Goal: Information Seeking & Learning: Learn about a topic

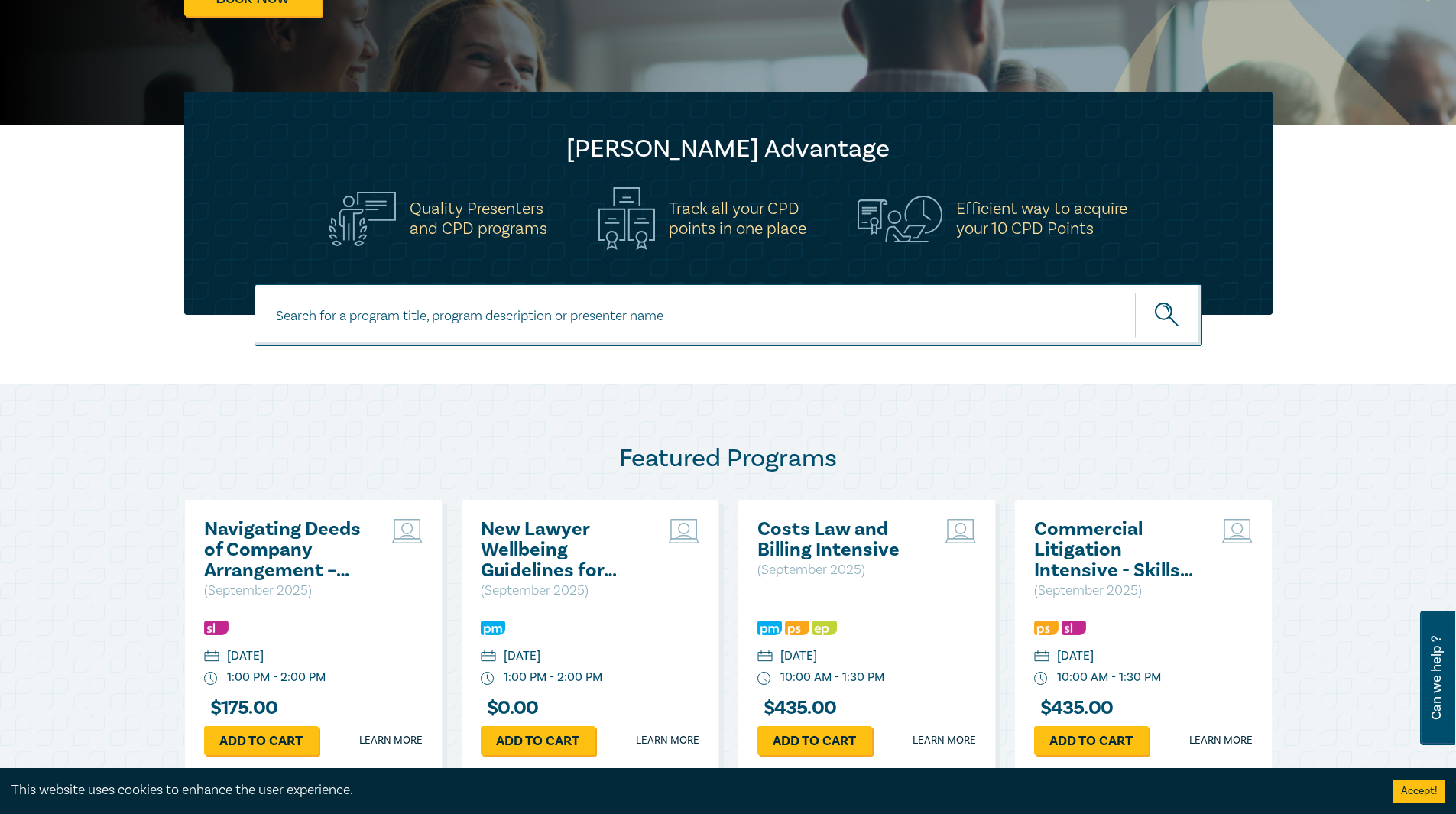
scroll to position [459, 0]
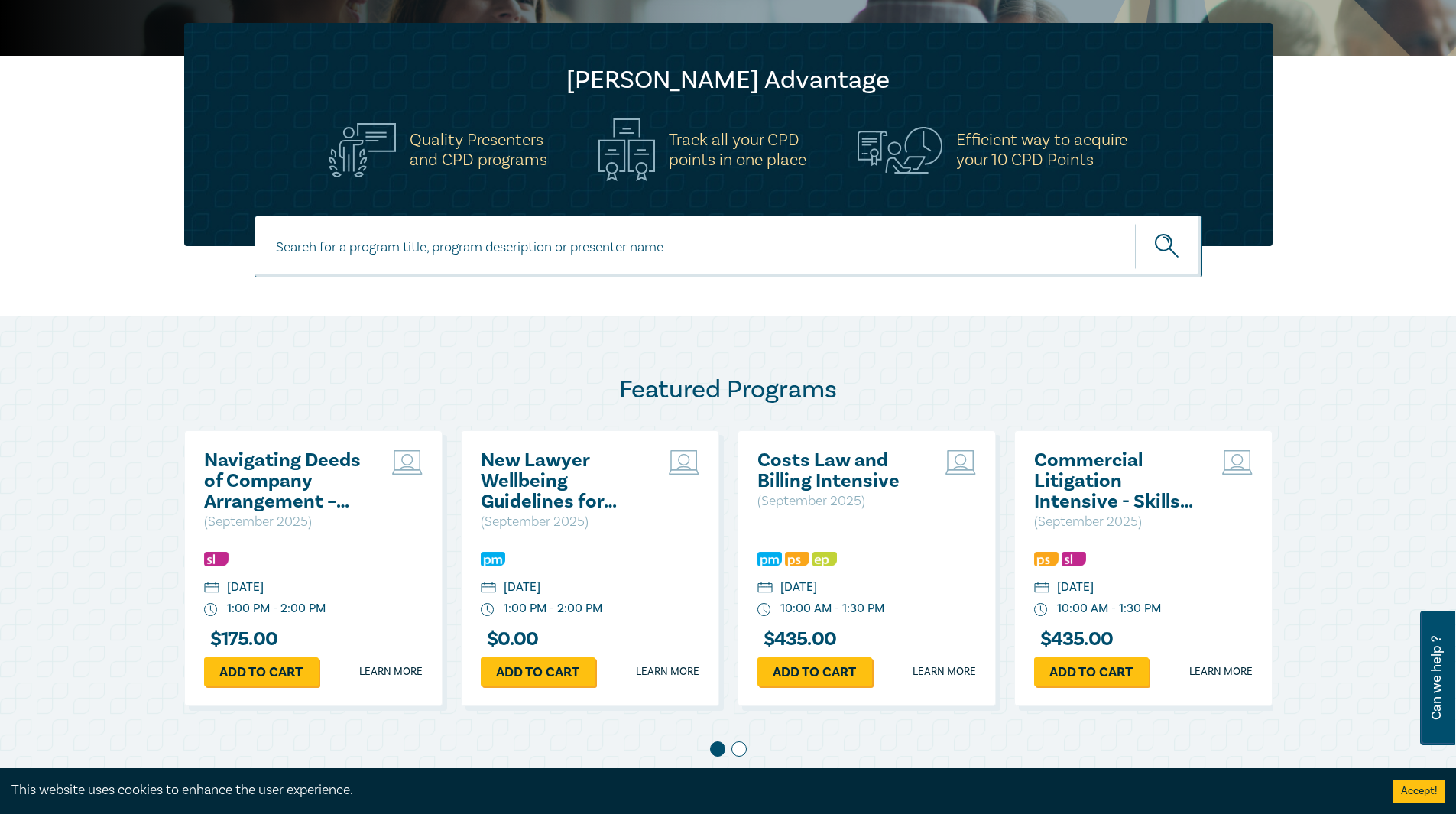
click at [595, 247] on input at bounding box center [728, 246] width 948 height 62
type input "wills and estates"
click at [1135, 223] on button "submit" at bounding box center [1168, 246] width 67 height 47
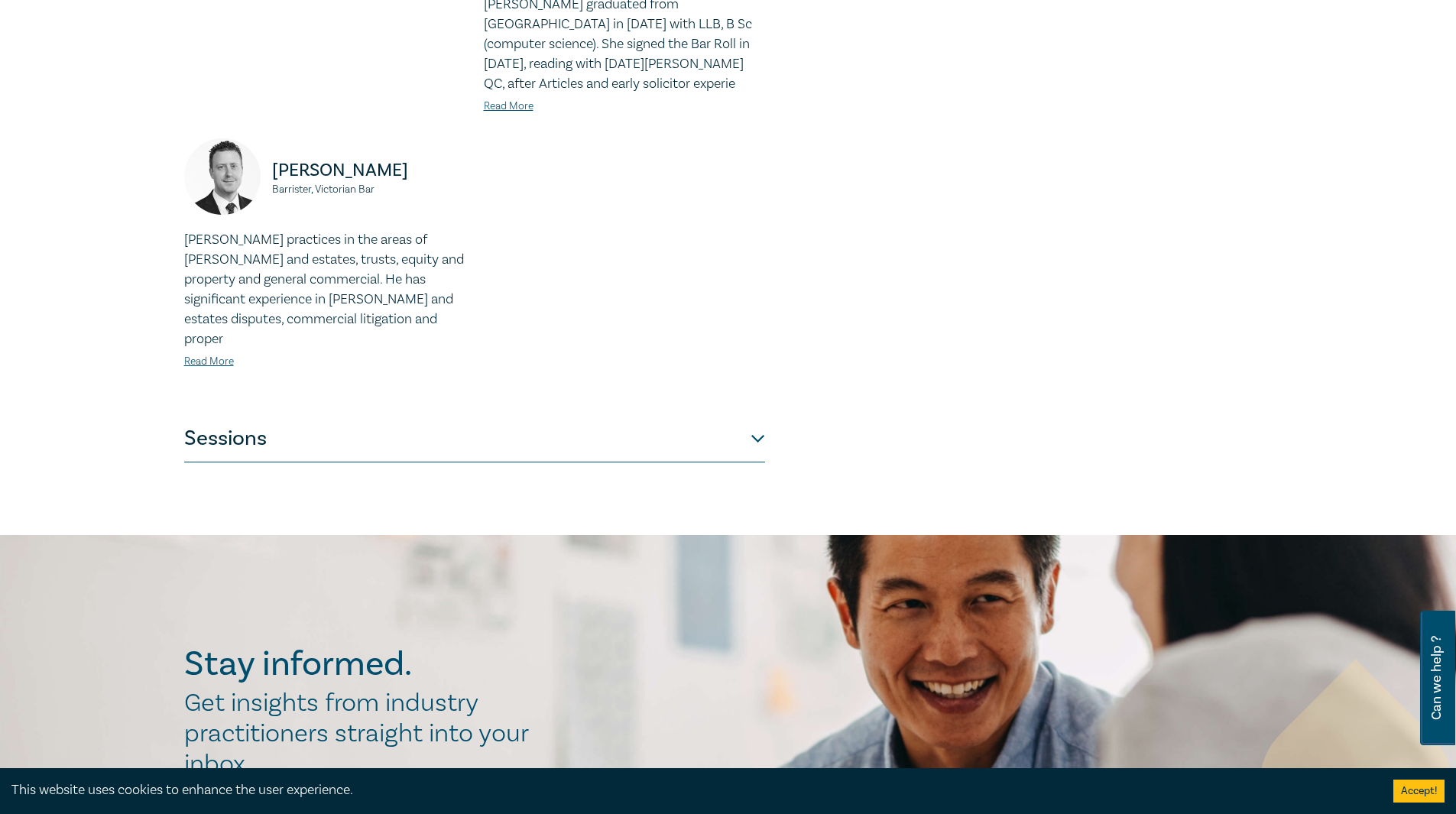
scroll to position [1376, 0]
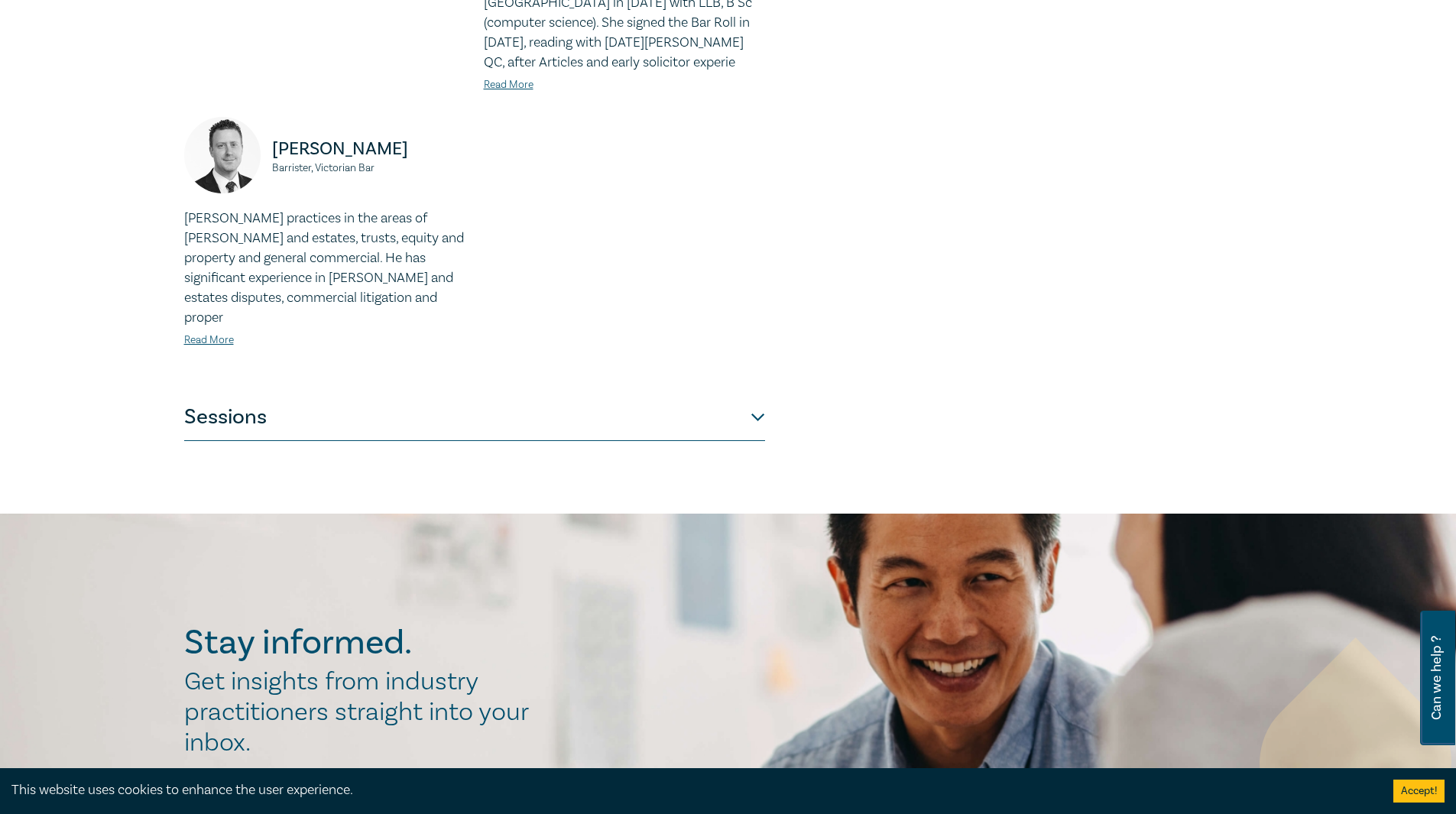
click at [757, 395] on button "Sessions" at bounding box center [474, 418] width 581 height 46
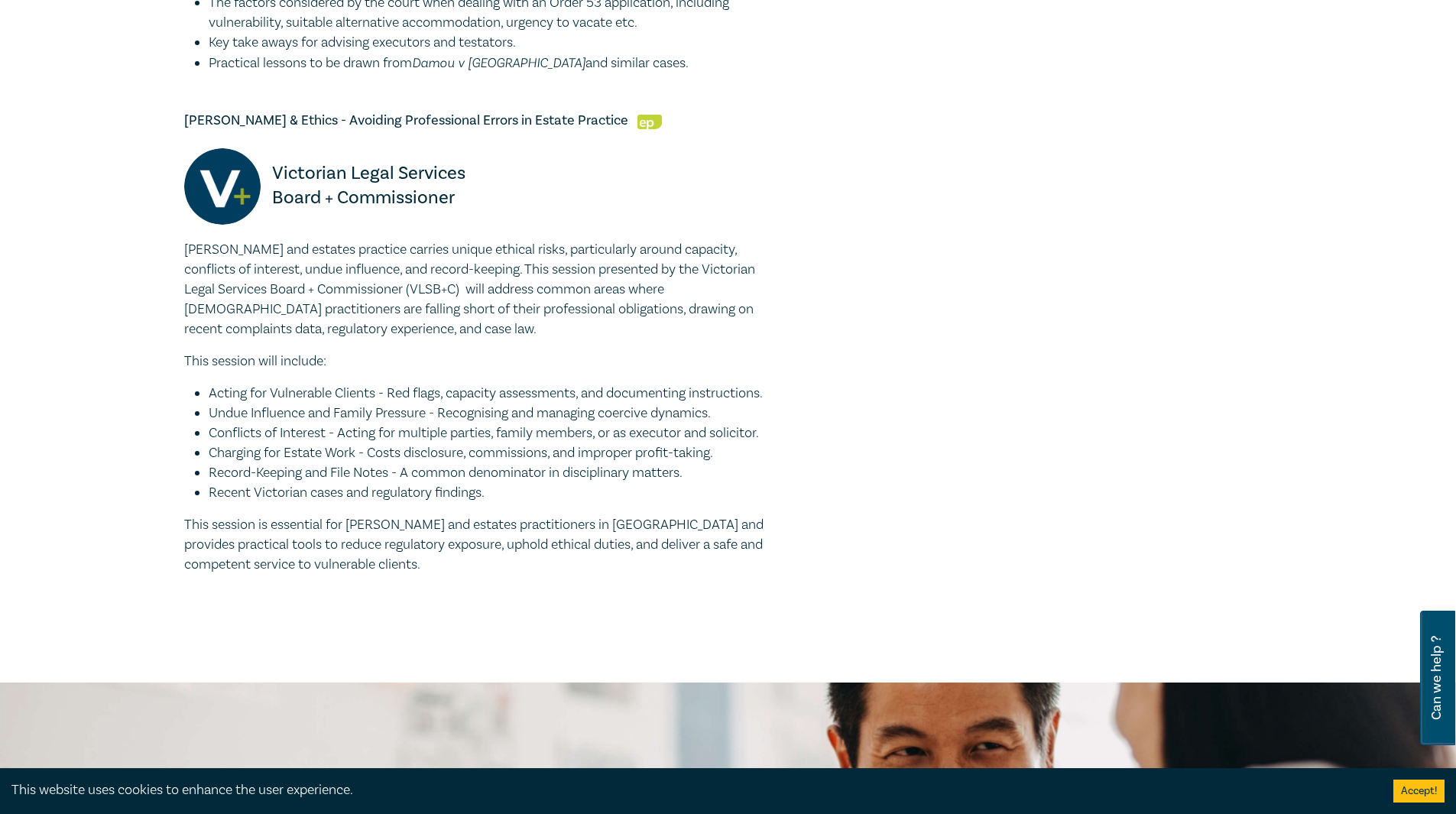
scroll to position [2905, 0]
